Goal: Task Accomplishment & Management: Manage account settings

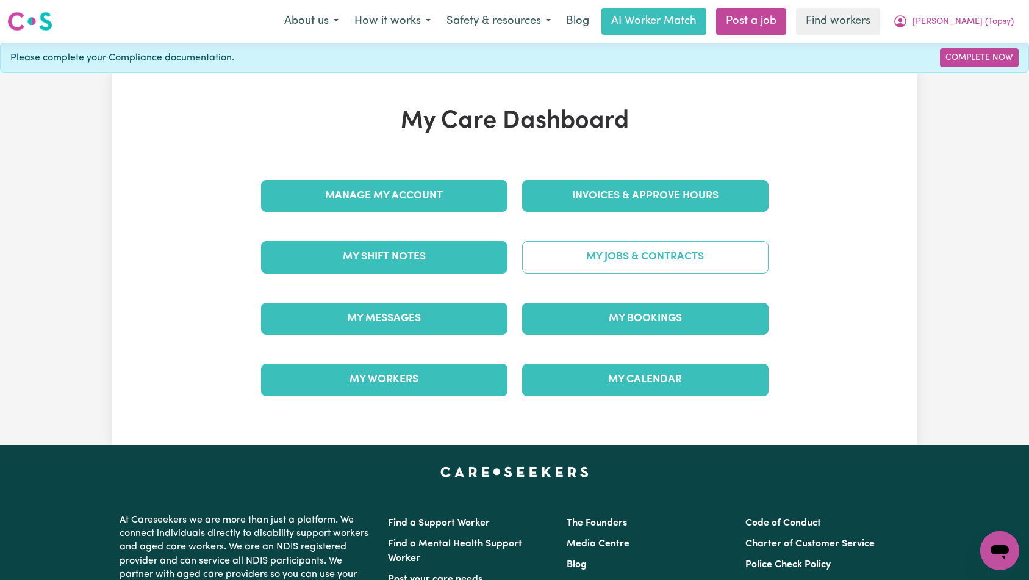
click at [609, 246] on link "My Jobs & Contracts" at bounding box center [645, 257] width 246 height 32
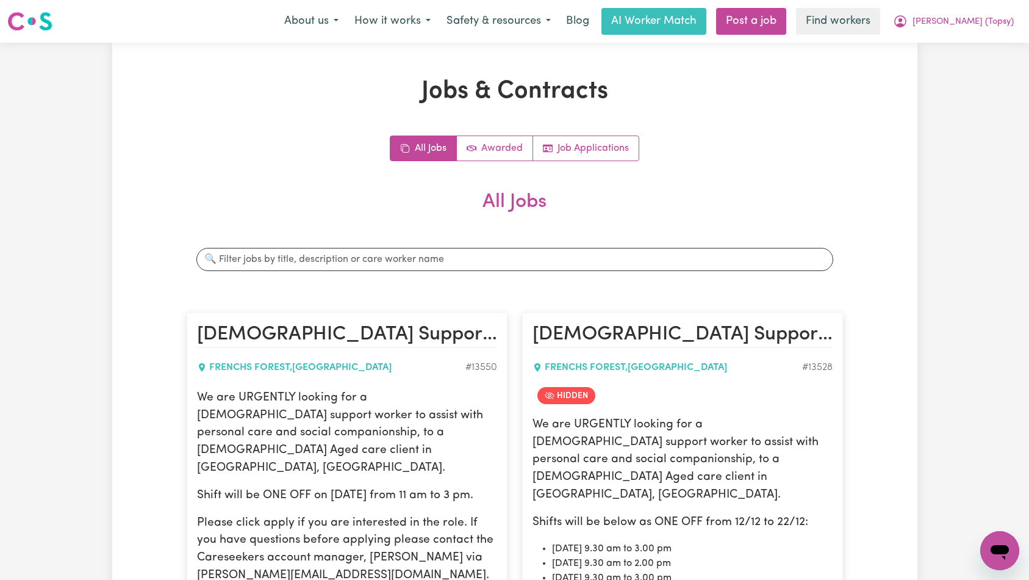
scroll to position [1428, 0]
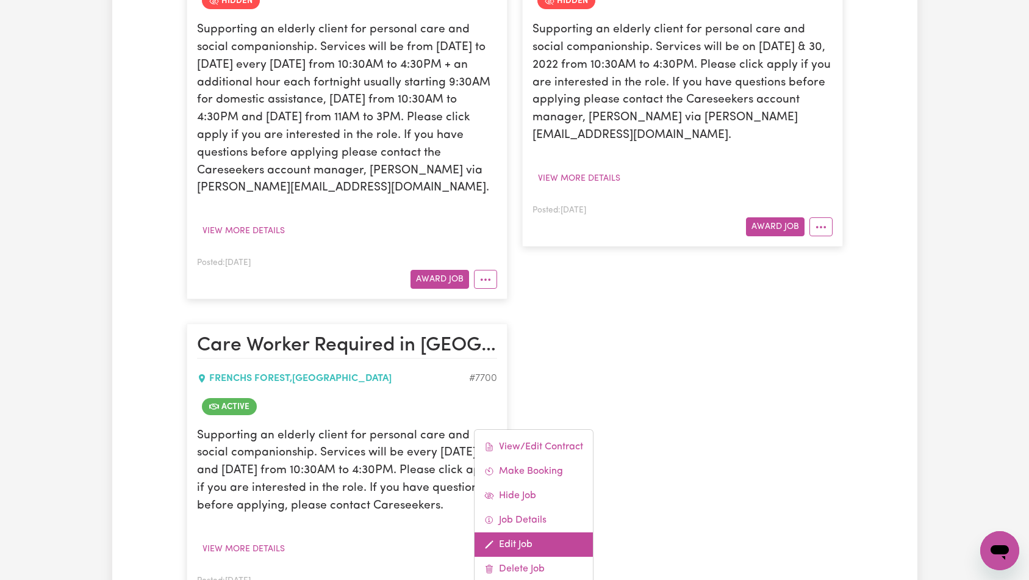
click at [544, 532] on link "Edit Job" at bounding box center [534, 544] width 118 height 24
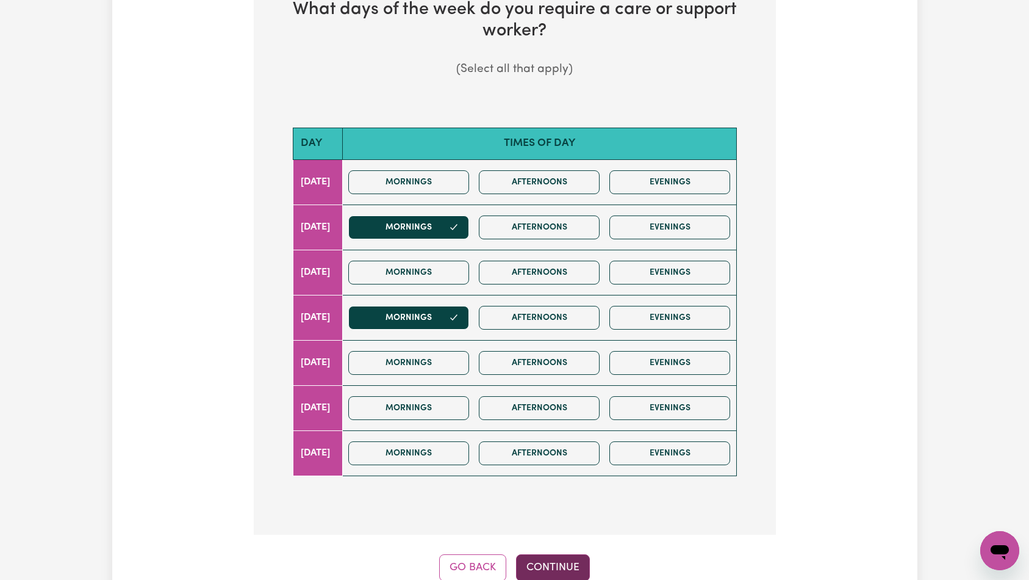
click at [559, 554] on button "Continue" at bounding box center [553, 567] width 74 height 27
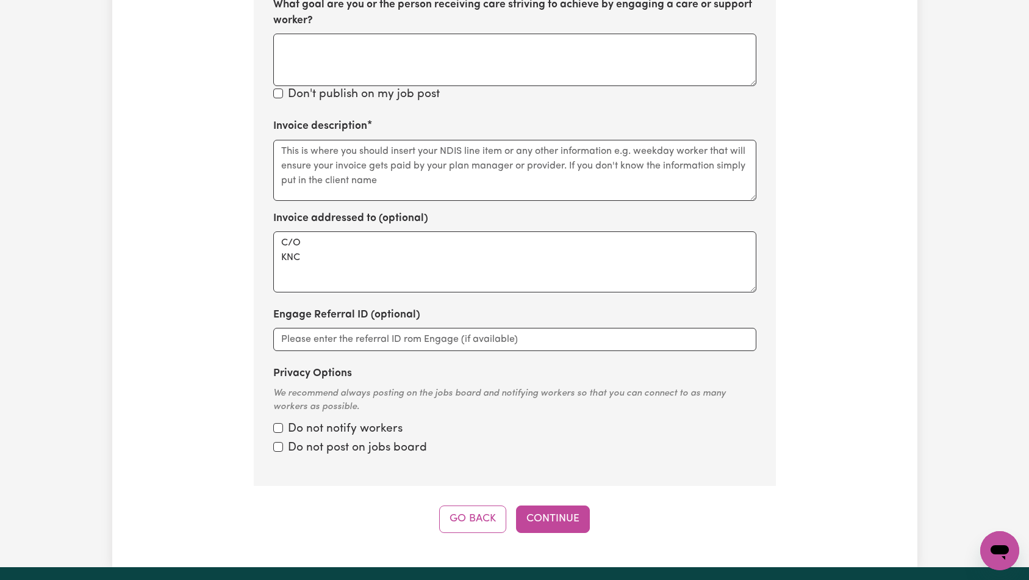
scroll to position [681, 0]
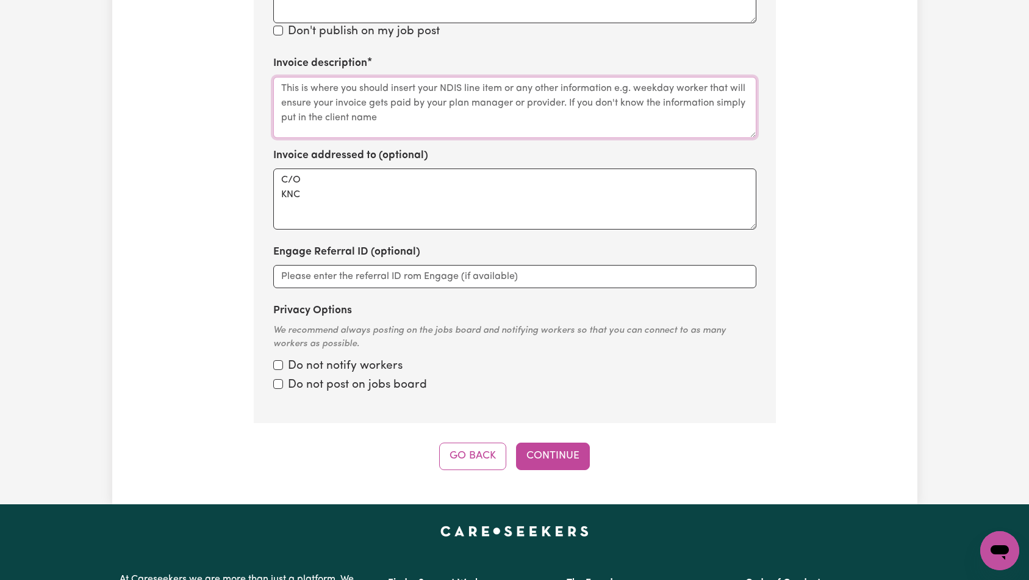
click at [464, 87] on textarea "Invoice description" at bounding box center [514, 107] width 483 height 61
paste textarea "Domestic support and Social Support"
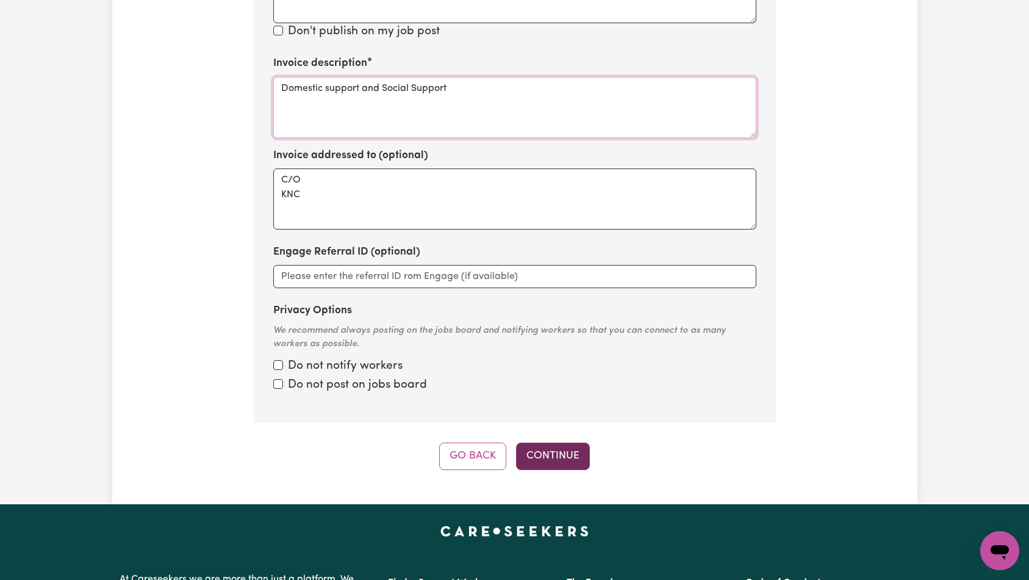
type textarea "Domestic support and Social Support"
click at [553, 442] on button "Continue" at bounding box center [553, 455] width 74 height 27
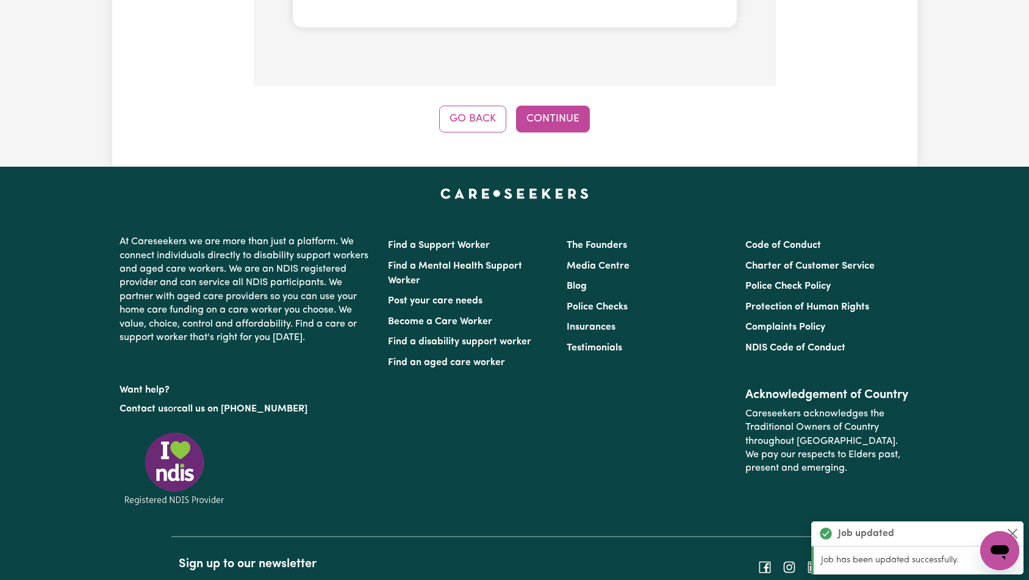
scroll to position [1123, 0]
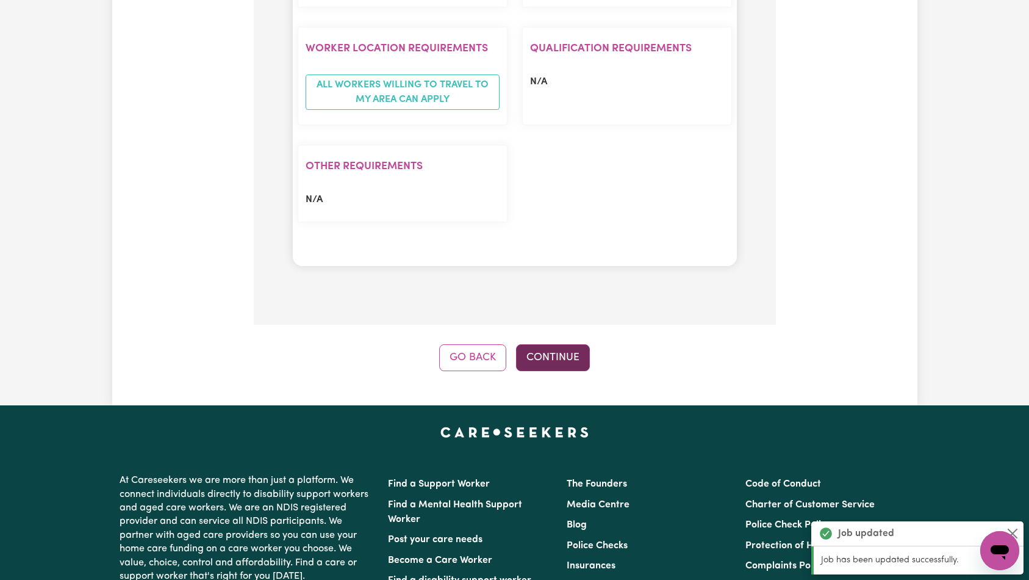
click at [572, 344] on button "Continue" at bounding box center [553, 357] width 74 height 27
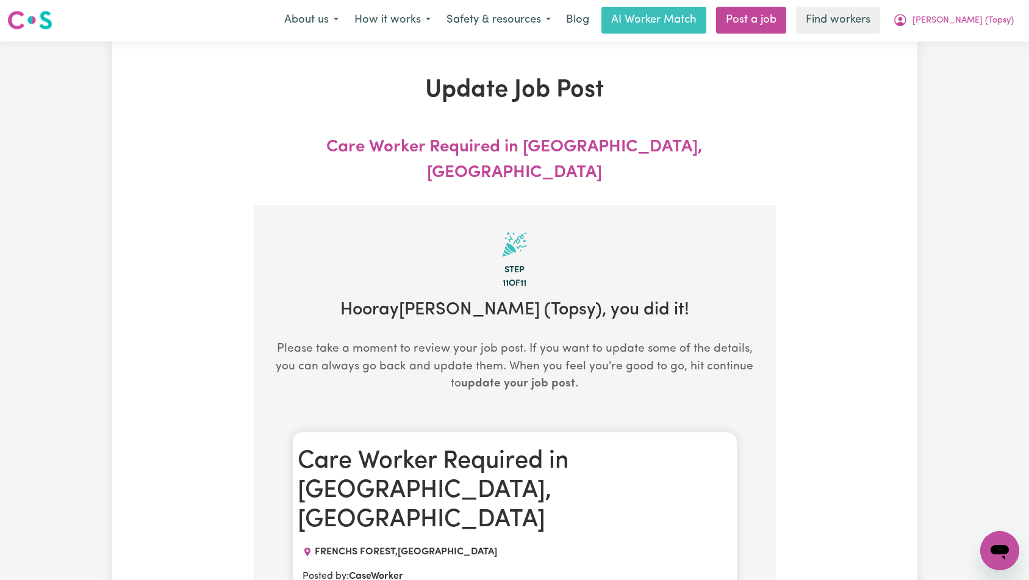
scroll to position [0, 0]
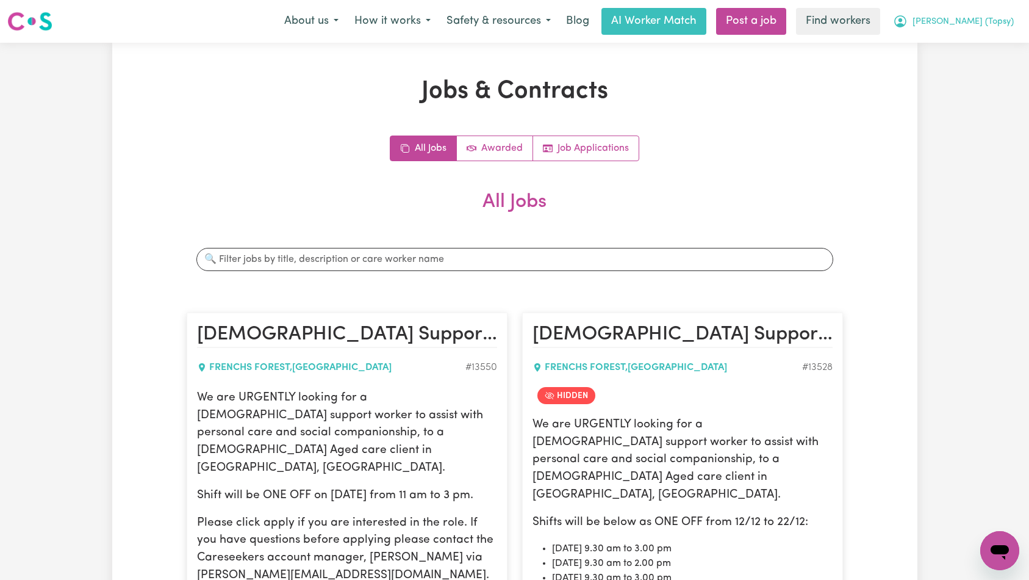
click at [957, 32] on button "[PERSON_NAME] (Topsy)" at bounding box center [953, 22] width 137 height 26
click at [982, 66] on link "Logout" at bounding box center [973, 70] width 96 height 23
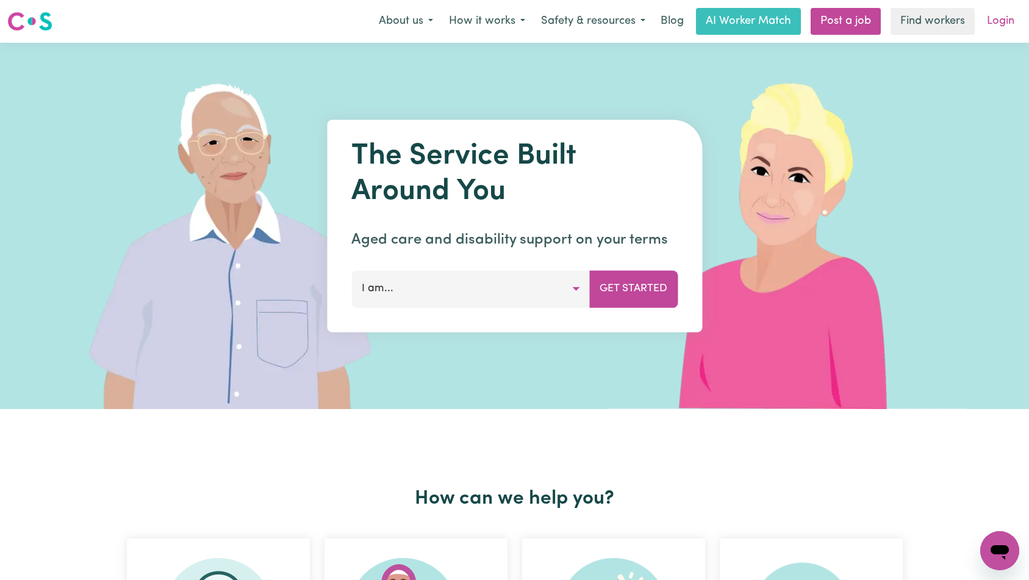
click at [997, 32] on link "Login" at bounding box center [1001, 21] width 42 height 27
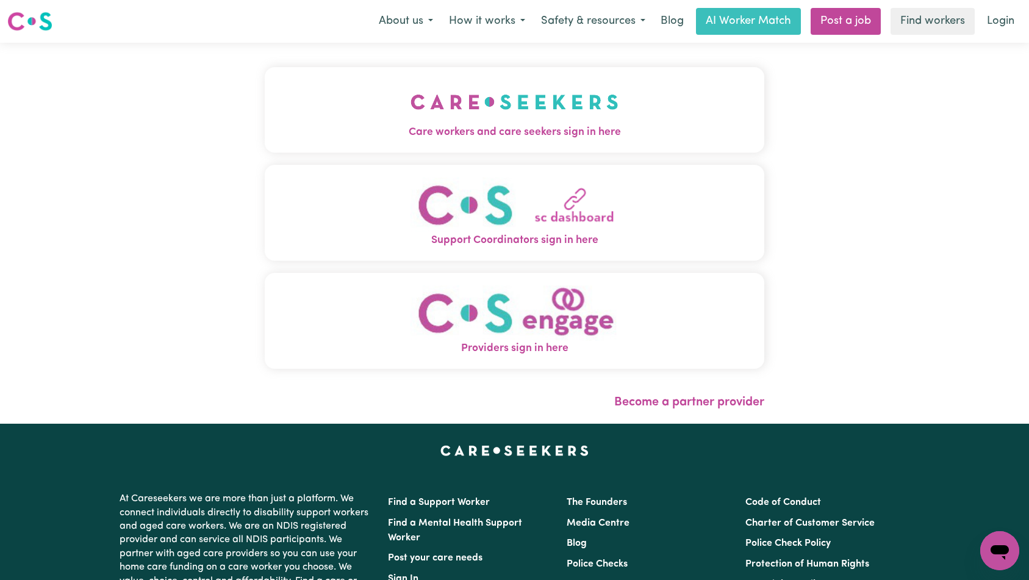
click at [411, 114] on img "Care workers and care seekers sign in here" at bounding box center [515, 101] width 208 height 45
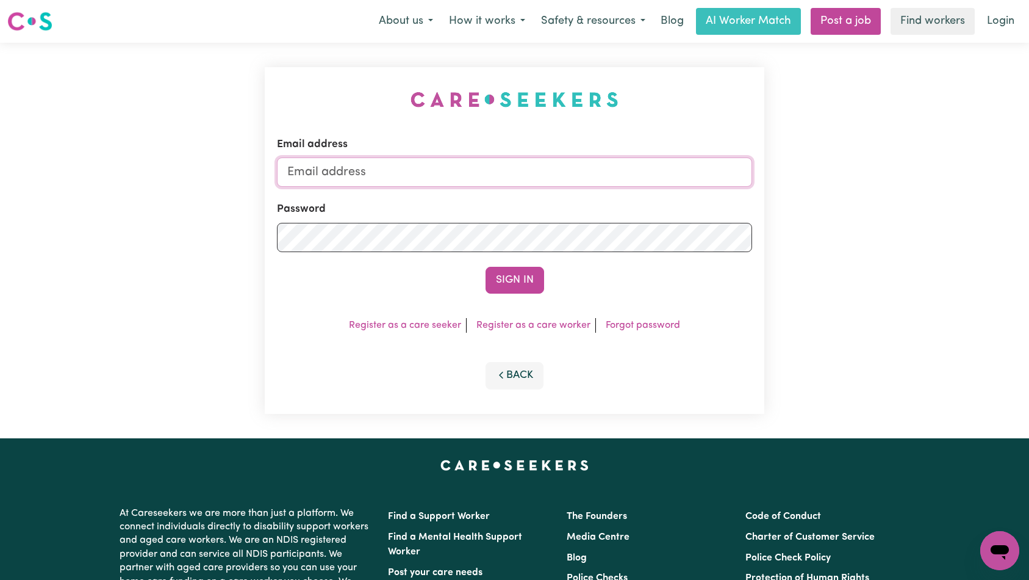
click at [546, 173] on input "Email address" at bounding box center [515, 171] width 476 height 29
type input "[EMAIL_ADDRESS][DOMAIN_NAME]"
click at [525, 281] on button "Sign In" at bounding box center [515, 280] width 59 height 27
